Goal: Navigation & Orientation: Understand site structure

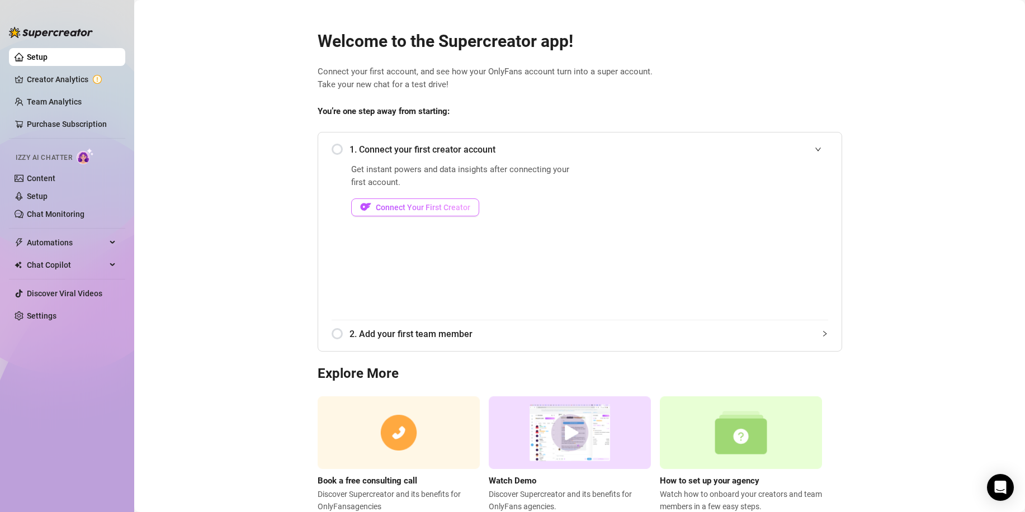
click at [396, 209] on span "Connect Your First Creator" at bounding box center [423, 207] width 95 height 9
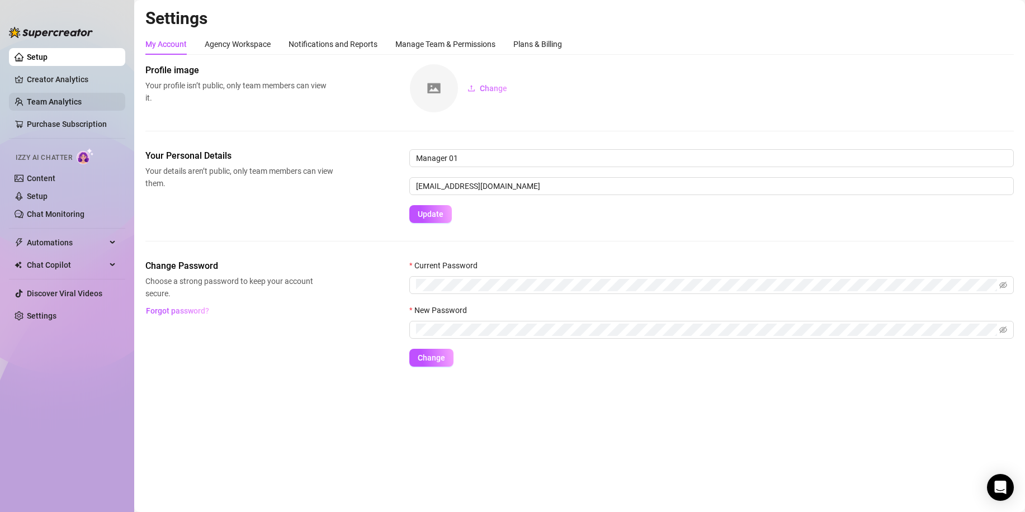
click at [59, 98] on link "Team Analytics" at bounding box center [54, 101] width 55 height 9
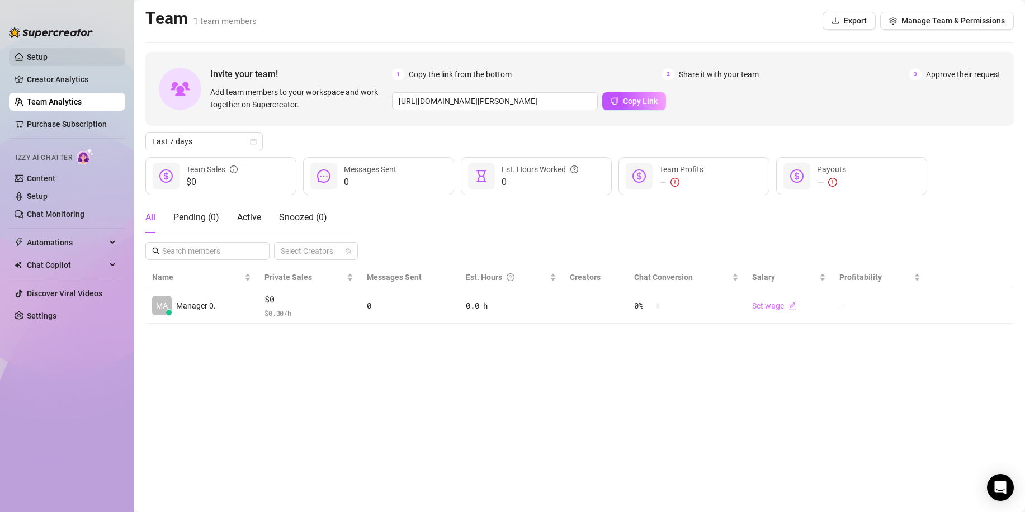
click at [38, 58] on link "Setup" at bounding box center [37, 57] width 21 height 9
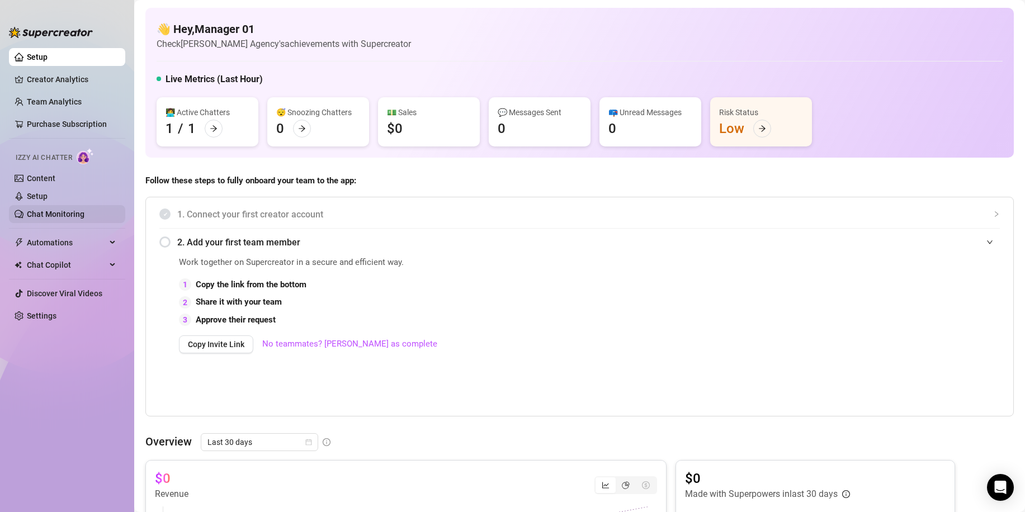
click at [48, 216] on link "Chat Monitoring" at bounding box center [56, 214] width 58 height 9
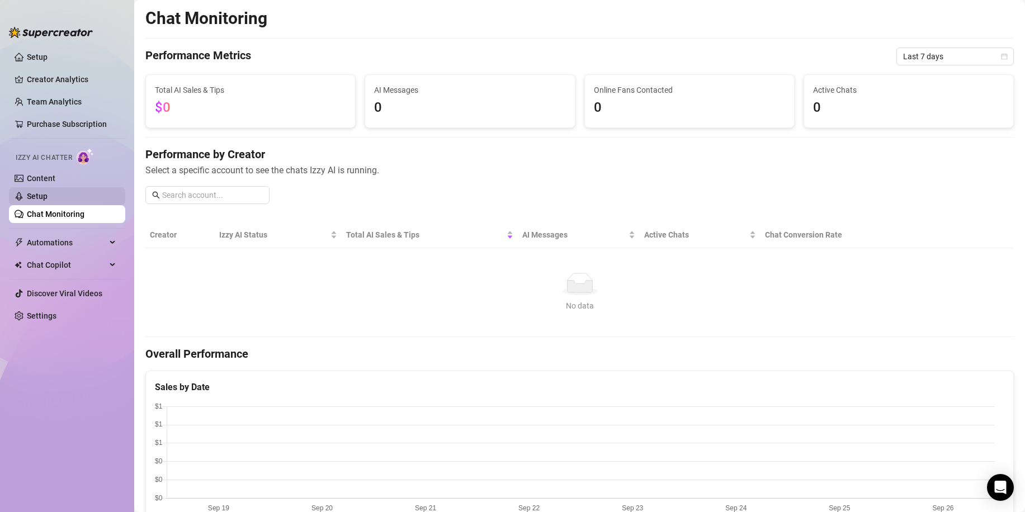
click at [44, 193] on link "Setup" at bounding box center [37, 196] width 21 height 9
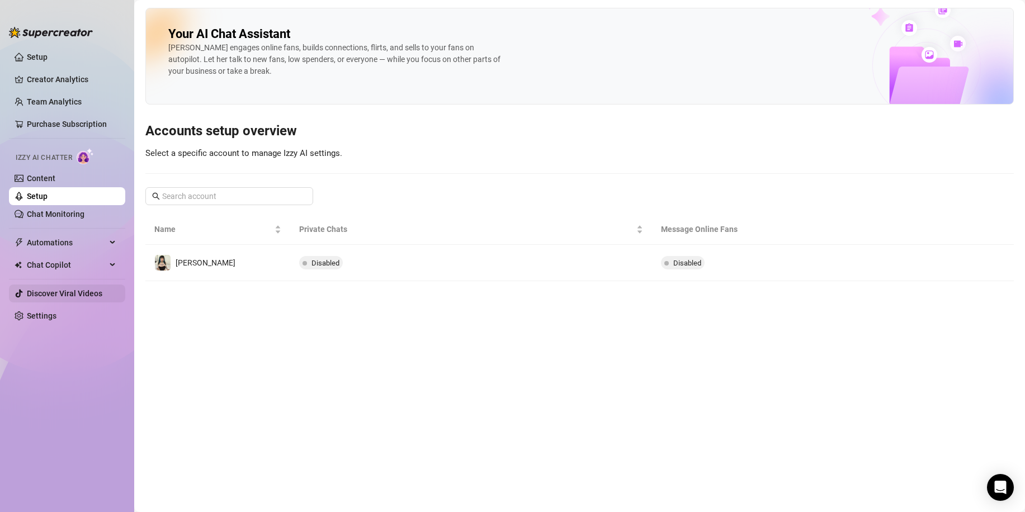
click at [53, 295] on link "Discover Viral Videos" at bounding box center [64, 293] width 75 height 9
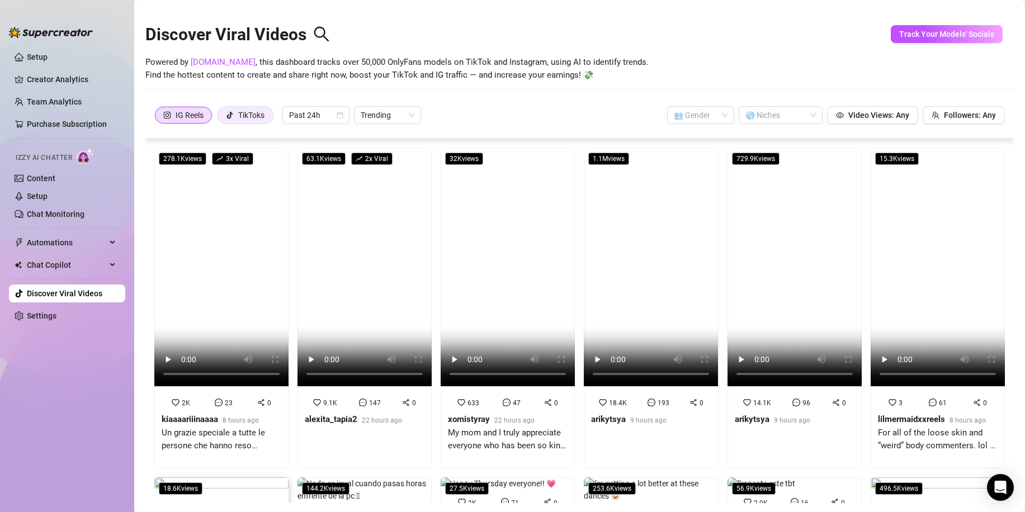
click at [252, 115] on div "TikToks" at bounding box center [251, 115] width 26 height 17
click at [220, 118] on input "TikToks" at bounding box center [220, 118] width 0 height 0
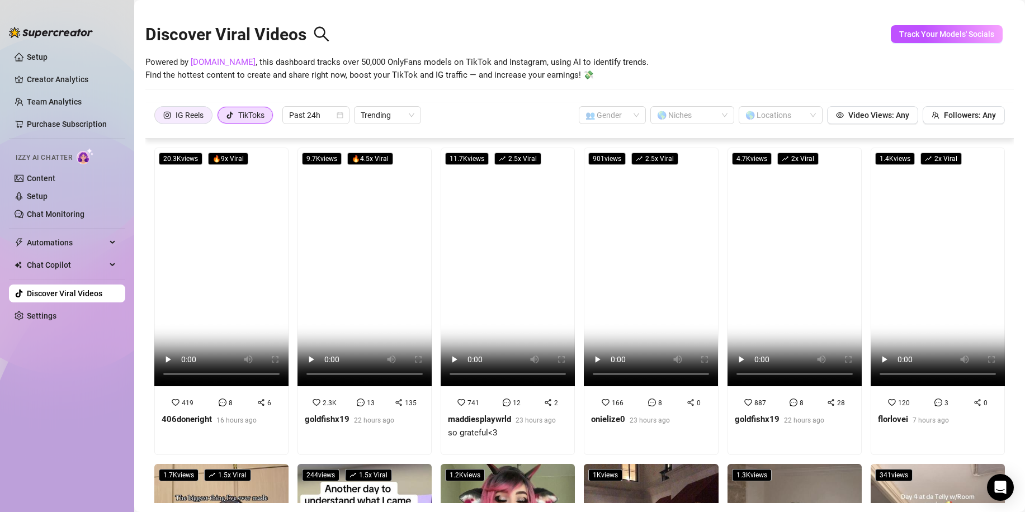
click at [186, 115] on div "IG Reels" at bounding box center [190, 115] width 28 height 17
click at [158, 118] on input "IG Reels" at bounding box center [158, 118] width 0 height 0
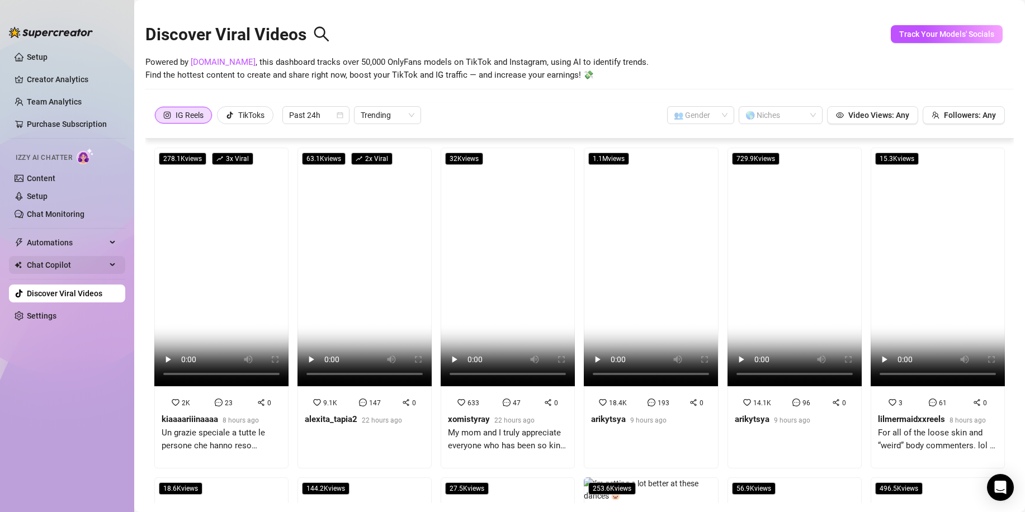
click at [57, 262] on span "Chat Copilot" at bounding box center [66, 265] width 79 height 18
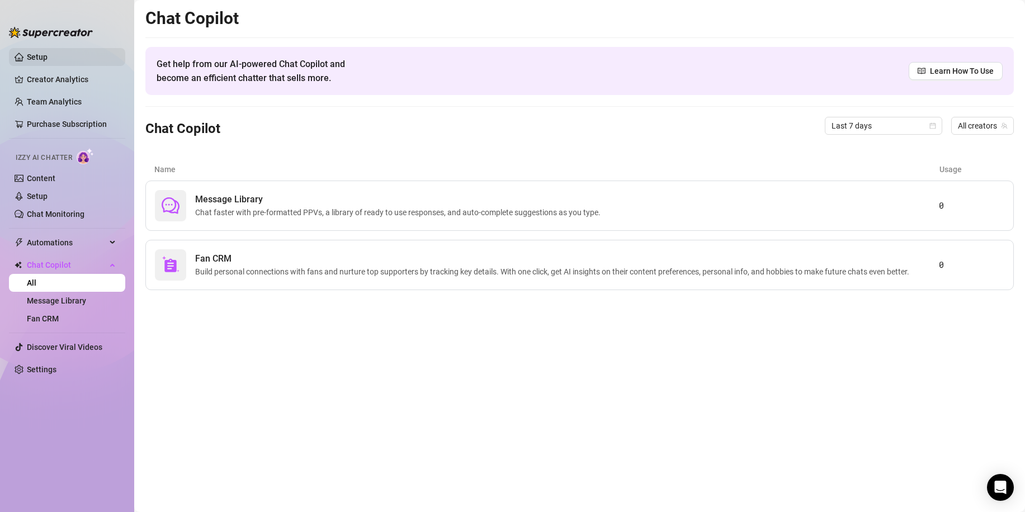
click at [47, 58] on link "Setup" at bounding box center [37, 57] width 21 height 9
